Goal: Task Accomplishment & Management: Manage account settings

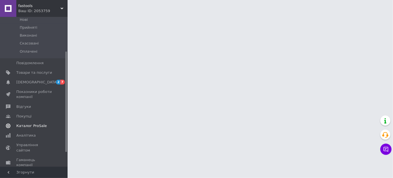
click at [43, 123] on span "Каталог ProSale" at bounding box center [34, 125] width 36 height 5
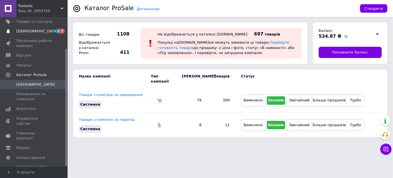
click at [53, 32] on span "2 7" at bounding box center [59, 31] width 15 height 5
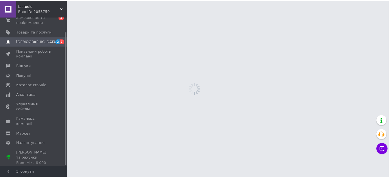
scroll to position [16, 0]
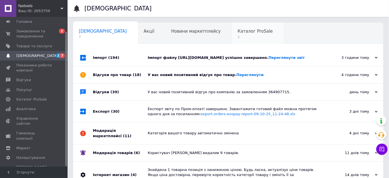
click at [238, 37] on span "2" at bounding box center [255, 37] width 35 height 4
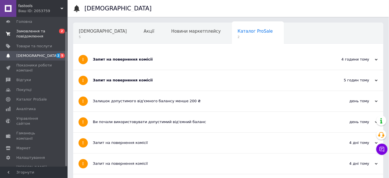
click at [41, 32] on span "Замовлення та повідомлення" at bounding box center [34, 34] width 36 height 10
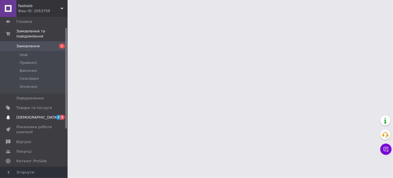
click at [54, 115] on span "2 5" at bounding box center [59, 117] width 15 height 5
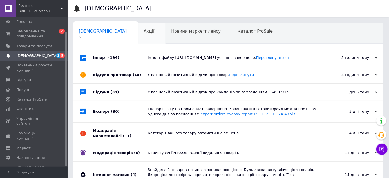
click at [144, 33] on span "Акції" at bounding box center [149, 31] width 11 height 5
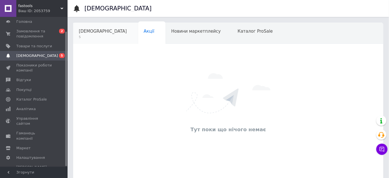
click at [92, 37] on span "5" at bounding box center [103, 37] width 48 height 4
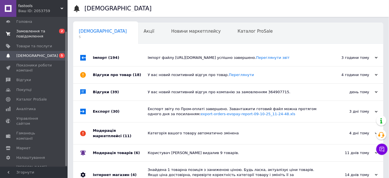
click at [43, 34] on span "Замовлення та повідомлення" at bounding box center [34, 34] width 36 height 10
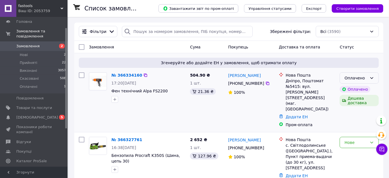
click at [360, 77] on div "Оплачено" at bounding box center [356, 78] width 23 height 6
click at [356, 88] on li "Прийнято" at bounding box center [359, 90] width 39 height 10
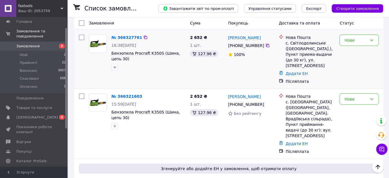
scroll to position [51, 0]
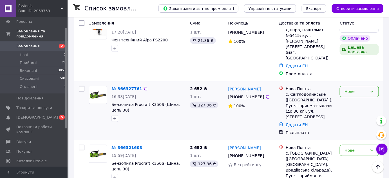
click at [367, 88] on div "Нове" at bounding box center [356, 91] width 23 height 6
click at [364, 85] on li "Прийнято" at bounding box center [359, 86] width 39 height 10
click at [360, 147] on div "Нове" at bounding box center [356, 150] width 23 height 6
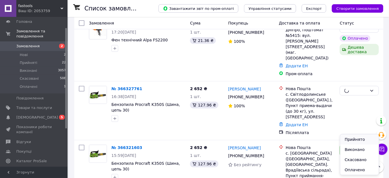
click at [353, 138] on li "Прийнято" at bounding box center [359, 139] width 39 height 10
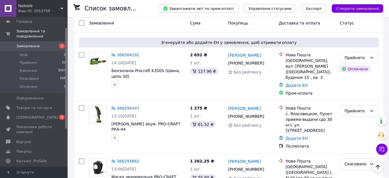
scroll to position [201, 0]
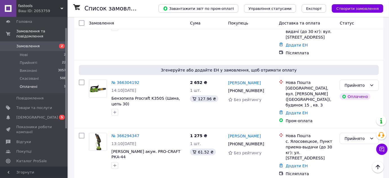
click at [54, 83] on li "Оплачені 1" at bounding box center [34, 88] width 69 height 11
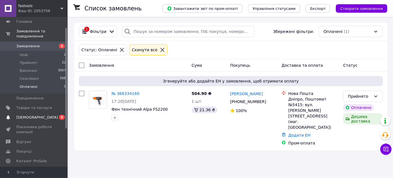
click at [42, 113] on link "Сповіщення 0 5" at bounding box center [34, 118] width 69 height 10
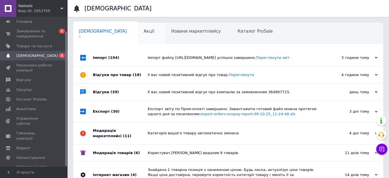
click at [144, 31] on span "Акції" at bounding box center [149, 31] width 11 height 5
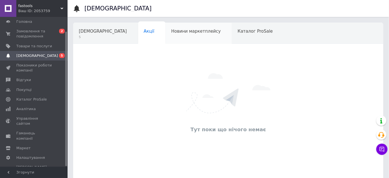
click at [170, 39] on div "Новини маркетплейсу" at bounding box center [199, 33] width 66 height 21
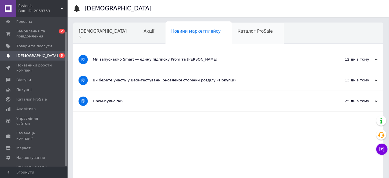
click at [232, 39] on div "Каталог ProSale" at bounding box center [258, 33] width 52 height 21
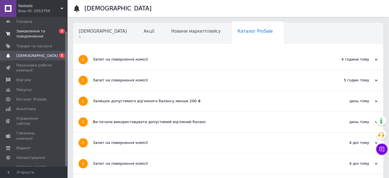
click at [52, 31] on span "0 2" at bounding box center [59, 34] width 15 height 10
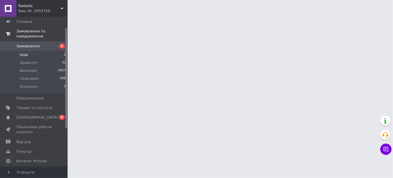
click at [55, 51] on li "Нові 2" at bounding box center [34, 55] width 69 height 8
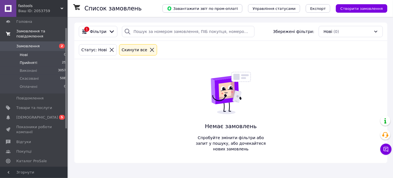
click at [48, 59] on li "Прийняті 25" at bounding box center [34, 63] width 69 height 8
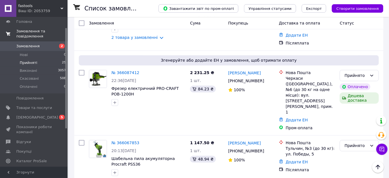
scroll to position [1260, 0]
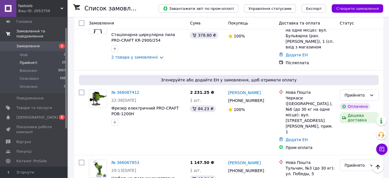
scroll to position [1234, 0]
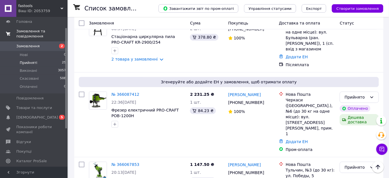
click at [54, 59] on li "Прийняті 25" at bounding box center [34, 63] width 69 height 8
click at [48, 51] on li "Нові 0" at bounding box center [34, 55] width 69 height 8
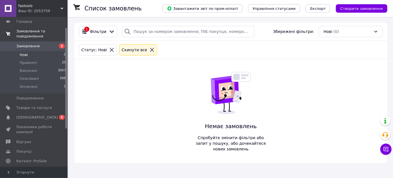
click at [50, 59] on li "Прийняті 25" at bounding box center [34, 63] width 69 height 8
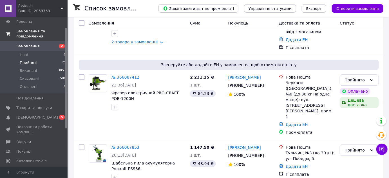
scroll to position [1260, 0]
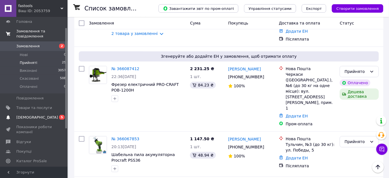
click at [54, 113] on link "Сповіщення 0 5" at bounding box center [34, 118] width 69 height 10
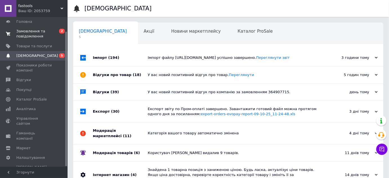
click at [317, 66] on div "Імпорт файлу [URL][DOMAIN_NAME] успішно завершено. Переглянути звіт" at bounding box center [235, 57] width 174 height 17
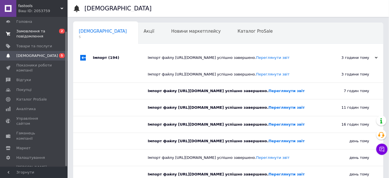
click at [317, 66] on div "Імпорт файлу [URL][DOMAIN_NAME] успішно завершено. Переглянути звіт" at bounding box center [235, 57] width 174 height 17
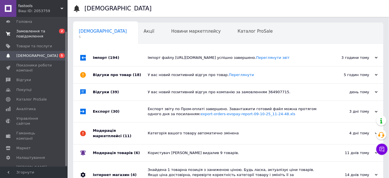
click at [314, 83] on div "У вас новий позитивний відгук про товар. [GEOGRAPHIC_DATA]" at bounding box center [235, 74] width 174 height 17
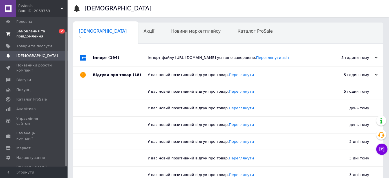
click at [314, 83] on div "У вас новий позитивний відгук про товар. [GEOGRAPHIC_DATA]" at bounding box center [235, 74] width 174 height 17
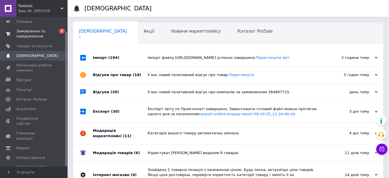
click at [314, 83] on div "У вас новий позитивний відгук про товар. [GEOGRAPHIC_DATA]" at bounding box center [235, 74] width 174 height 17
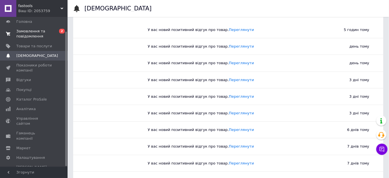
scroll to position [153, 0]
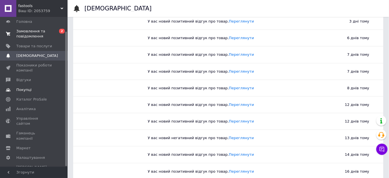
click at [40, 88] on span "Покупці" at bounding box center [34, 89] width 36 height 5
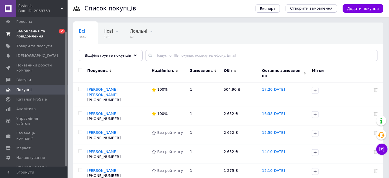
click at [41, 34] on span "Замовлення та повідомлення" at bounding box center [34, 34] width 36 height 10
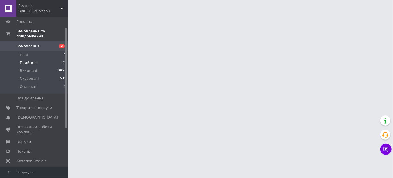
click at [52, 59] on li "Прийняті 25" at bounding box center [34, 63] width 69 height 8
